Goal: Task Accomplishment & Management: Manage account settings

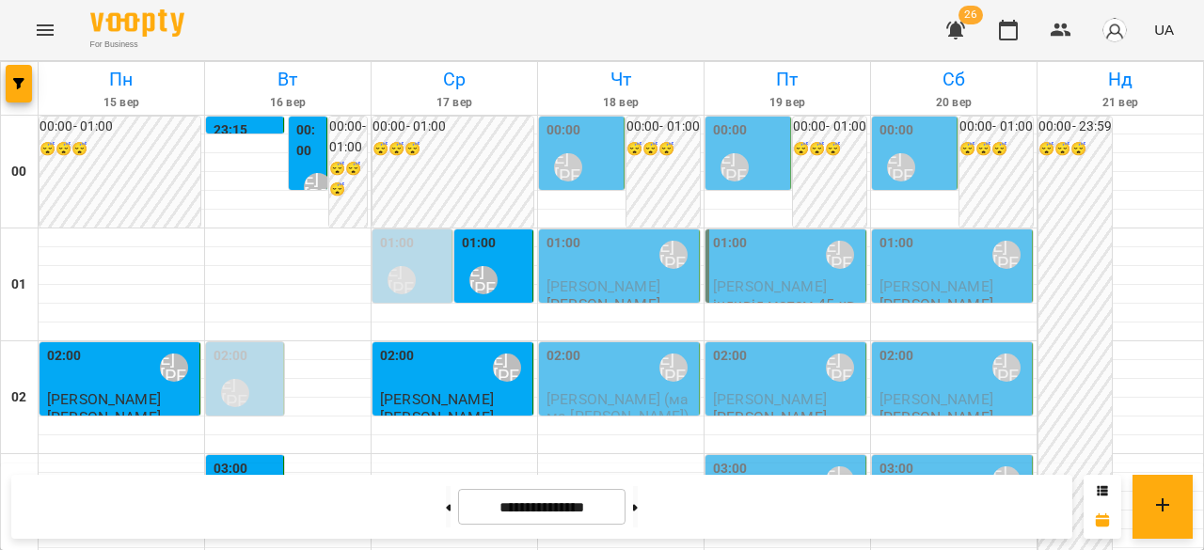
scroll to position [1788, 0]
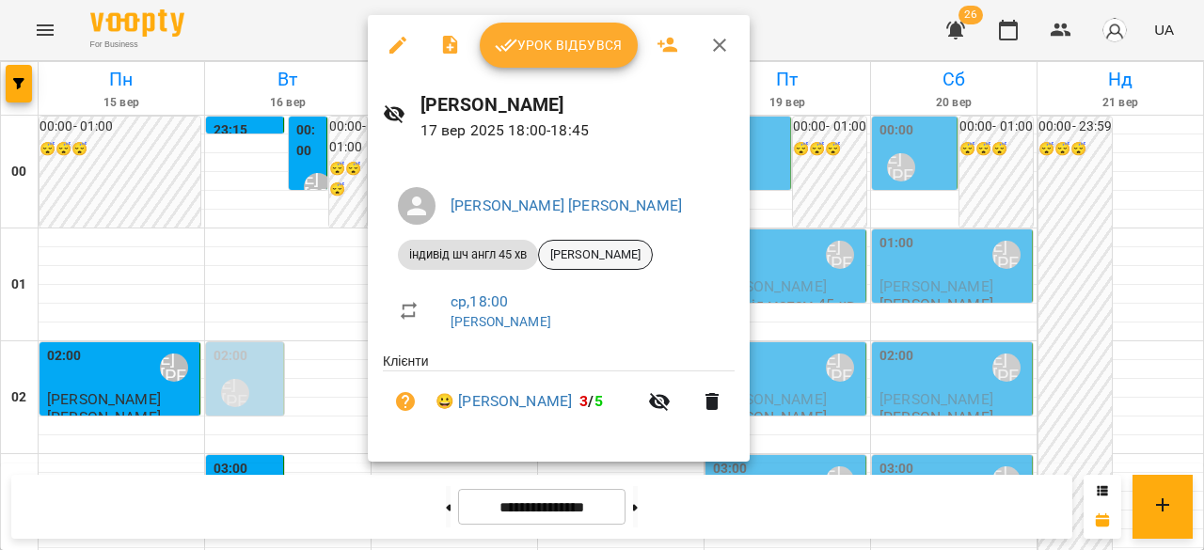
click at [576, 258] on span "[PERSON_NAME]" at bounding box center [595, 255] width 113 height 17
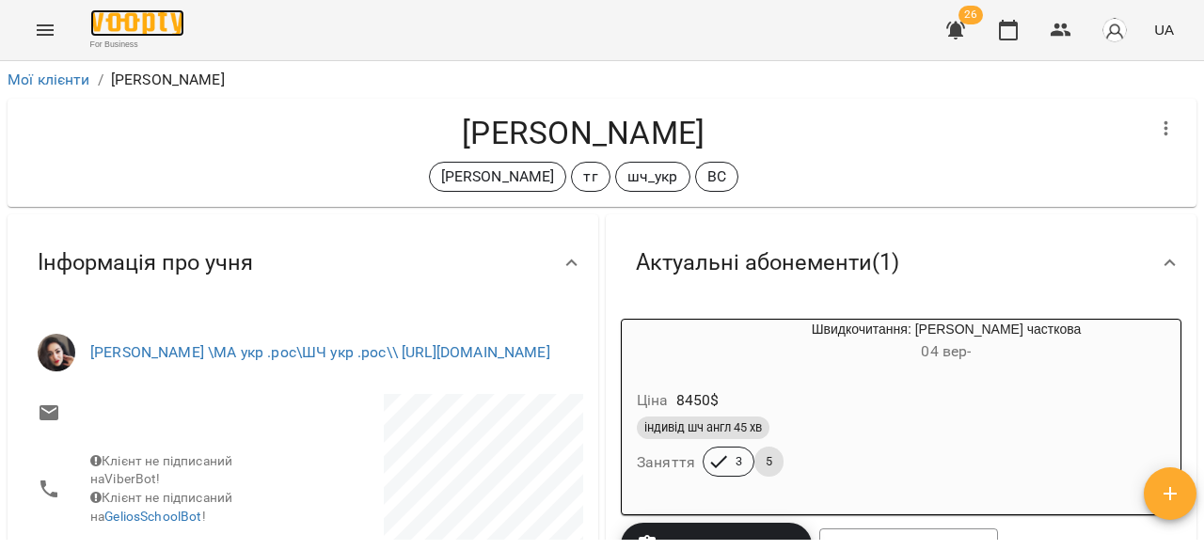
click at [105, 15] on img at bounding box center [137, 22] width 94 height 27
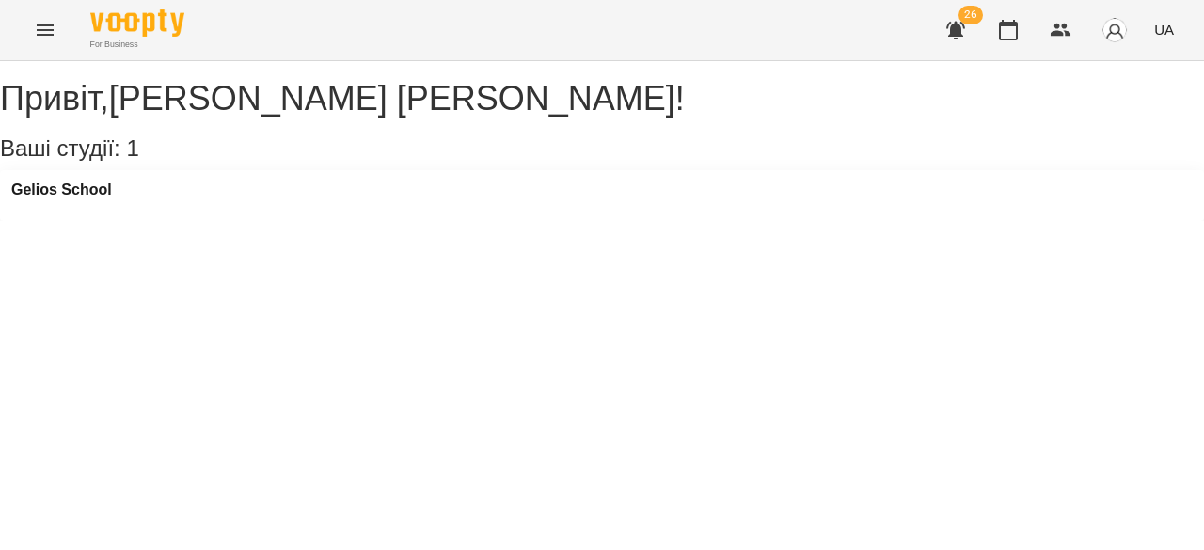
click at [30, 32] on button "Menu" at bounding box center [45, 30] width 45 height 45
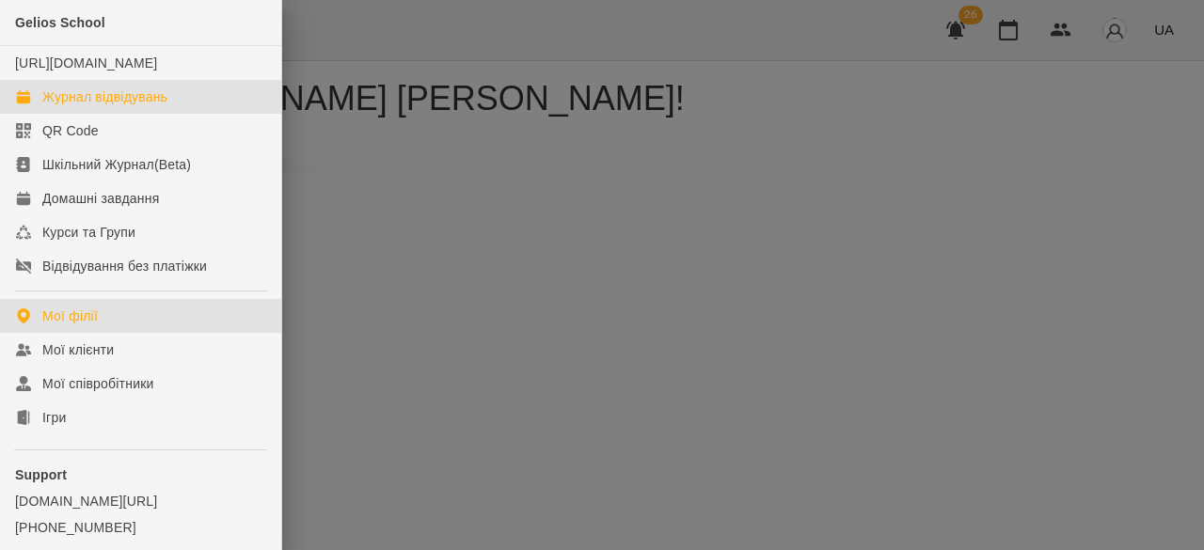
click at [71, 102] on link "Журнал відвідувань" at bounding box center [140, 97] width 281 height 34
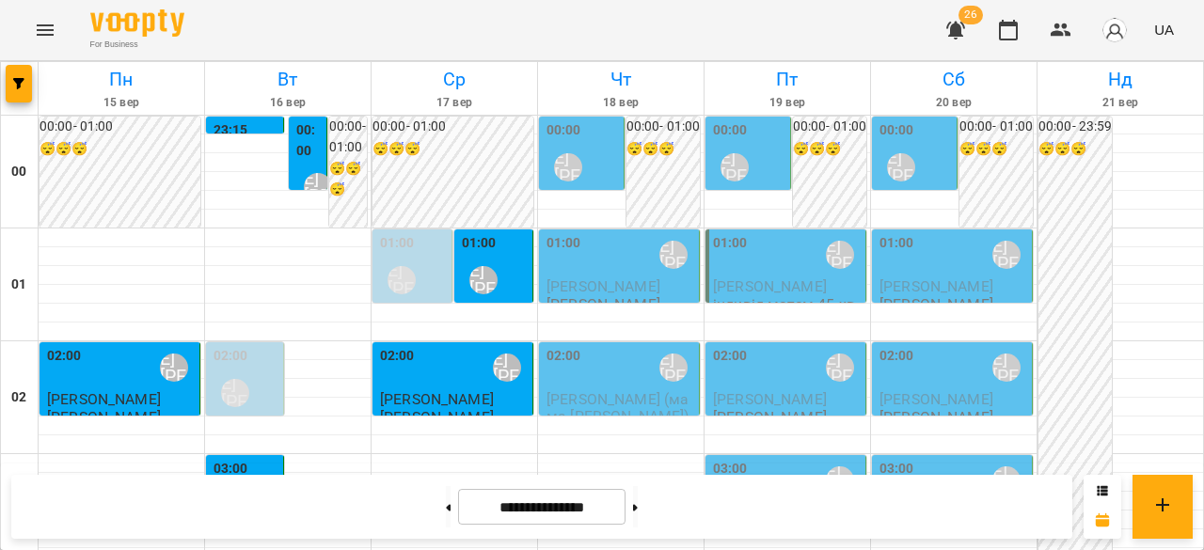
scroll to position [1976, 0]
